Goal: Information Seeking & Learning: Stay updated

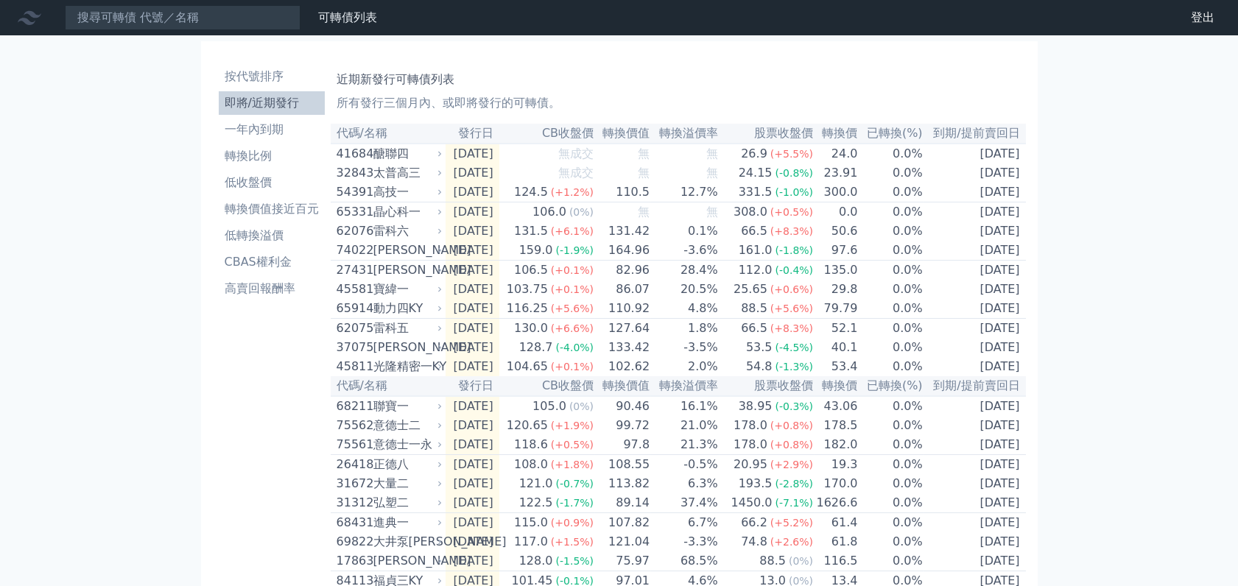
click at [286, 104] on li "即將/近期發行" at bounding box center [272, 103] width 106 height 18
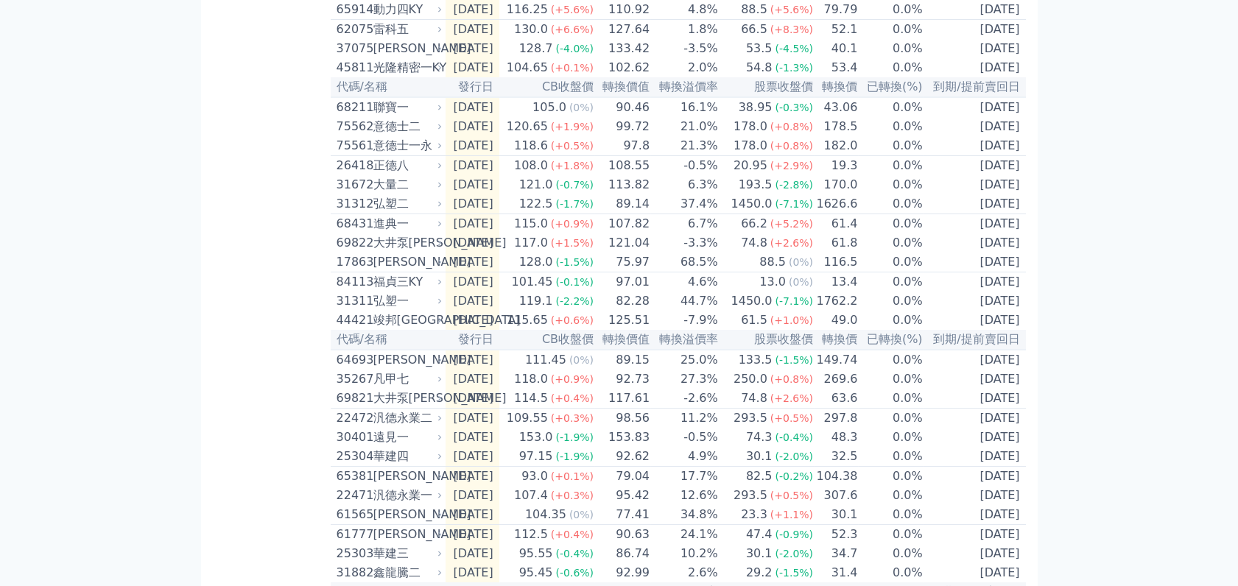
scroll to position [30, 0]
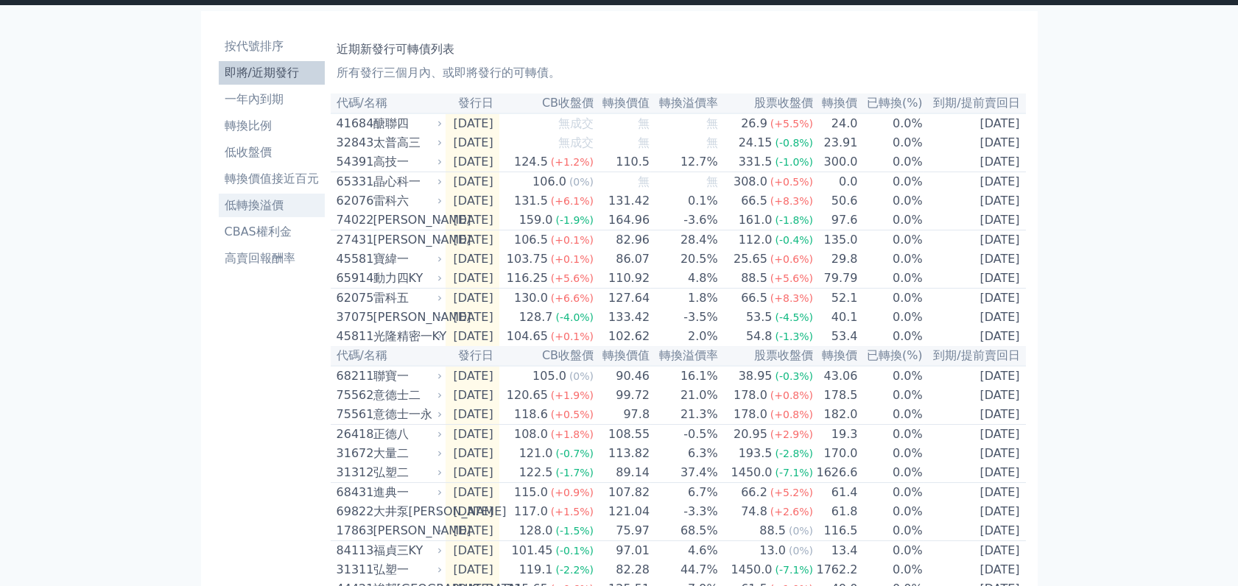
click at [255, 203] on li "低轉換溢價" at bounding box center [272, 206] width 106 height 18
